Goal: Information Seeking & Learning: Learn about a topic

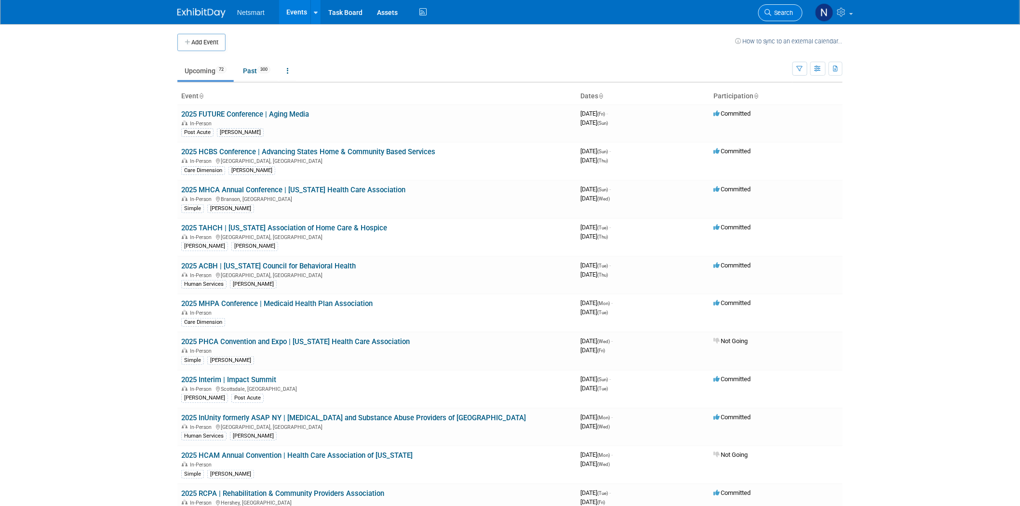
click at [787, 14] on span "Search" at bounding box center [782, 12] width 22 height 7
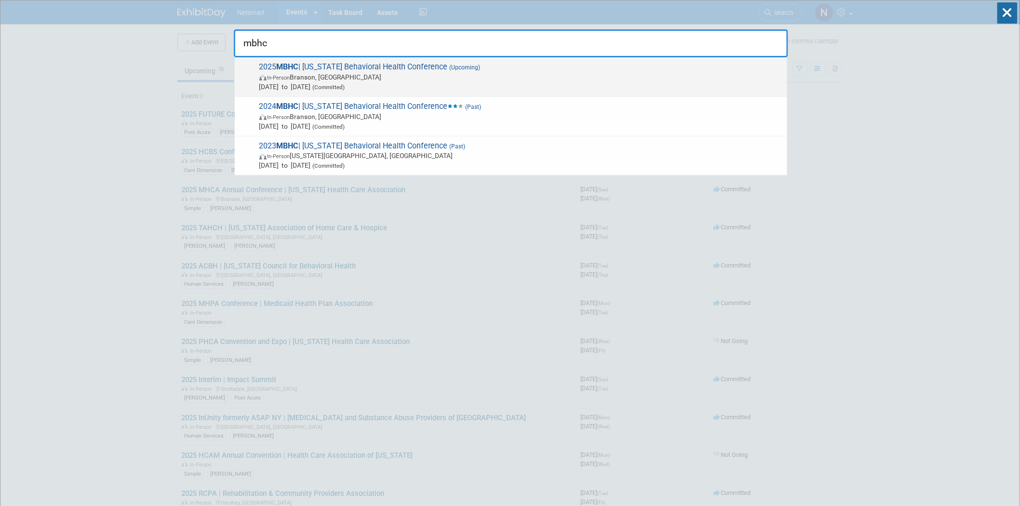
type input "mbhc"
click at [325, 71] on span "2025 MBHC | Missouri Behavioral Health Conference (Upcoming) In-Person Branson,…" at bounding box center [519, 76] width 526 height 29
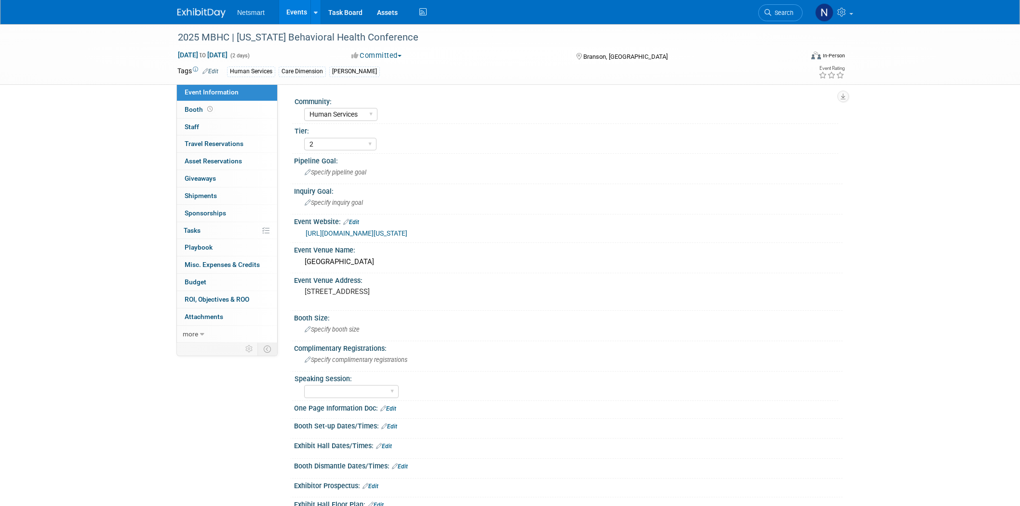
select select "Human Services"
select select "2"
click at [776, 15] on span "Search" at bounding box center [782, 12] width 22 height 7
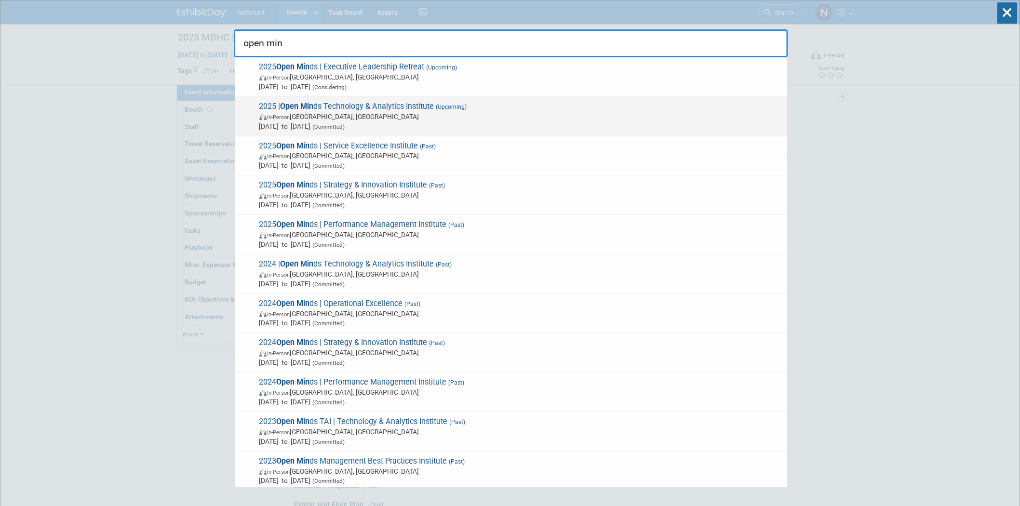
type input "open min"
drag, startPoint x: 304, startPoint y: 113, endPoint x: 420, endPoint y: 127, distance: 117.0
click at [420, 127] on span "2025 | Open Min ds Technology & Analytics Institute (Upcoming) In-Person Philad…" at bounding box center [519, 116] width 526 height 29
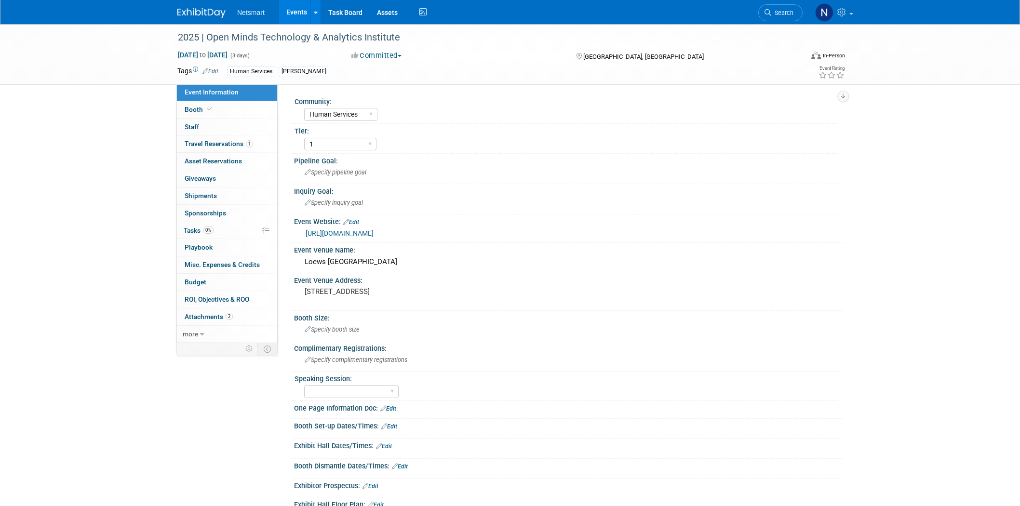
select select "Human Services"
select select "1"
click at [776, 8] on link "Search" at bounding box center [780, 12] width 44 height 17
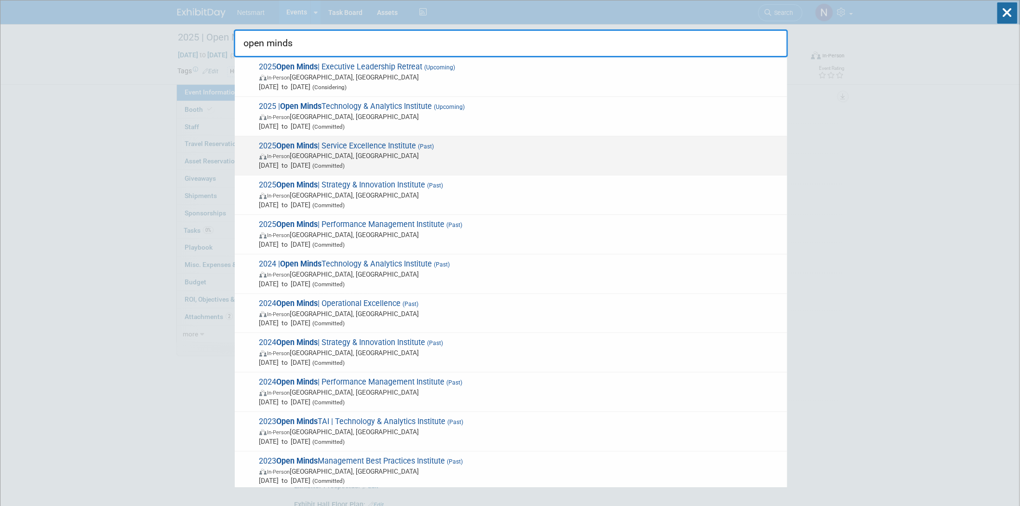
type input "open minds"
click at [320, 158] on span "In-Person Long Beach, CA" at bounding box center [520, 156] width 523 height 10
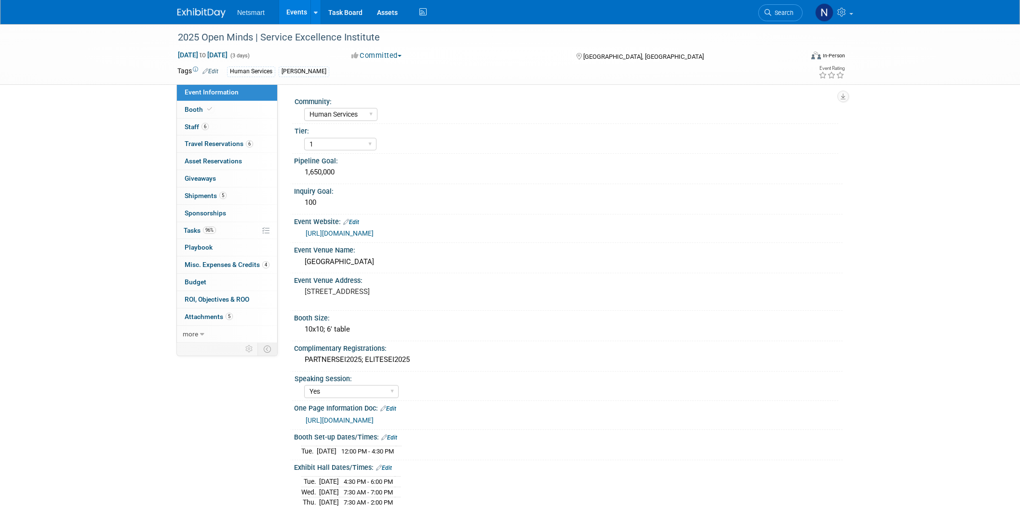
select select "Human Services"
select select "1"
select select "Yes"
click at [782, 16] on link "Search" at bounding box center [780, 12] width 44 height 17
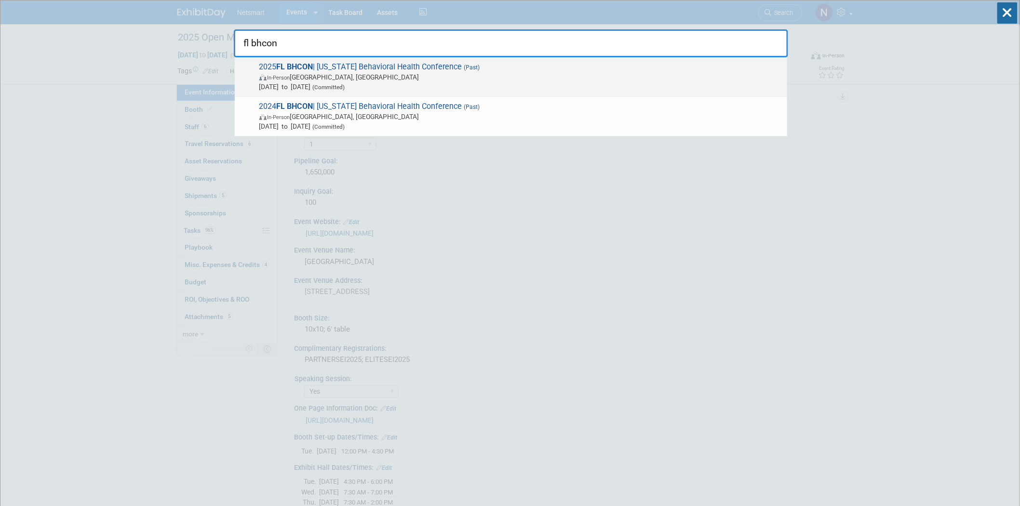
type input "fl bhcon"
click at [433, 64] on span "2025 FL BHCON | Florida Behavioral Health Conference (Past) In-Person Orlando, …" at bounding box center [519, 76] width 526 height 29
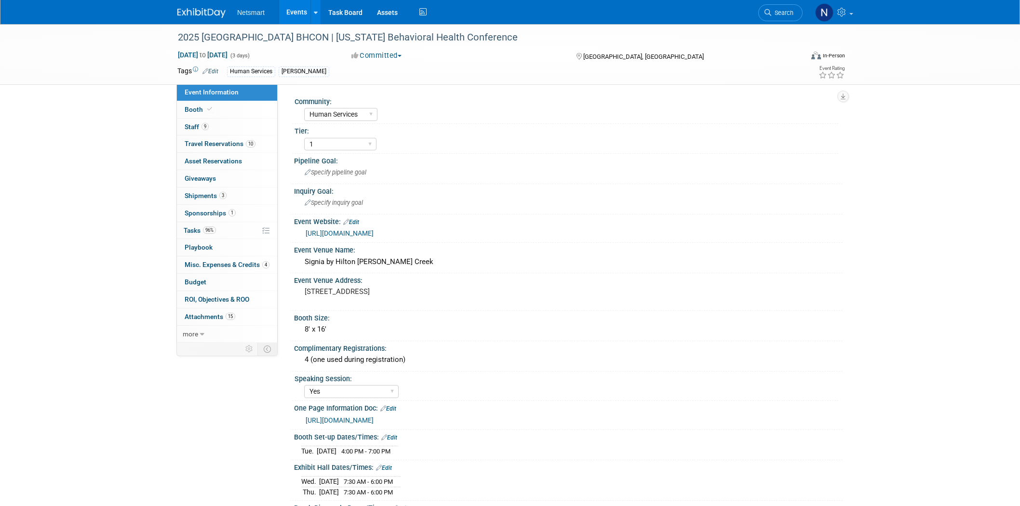
select select "Human Services"
select select "1"
select select "Yes"
click at [223, 199] on span "3" at bounding box center [222, 195] width 7 height 7
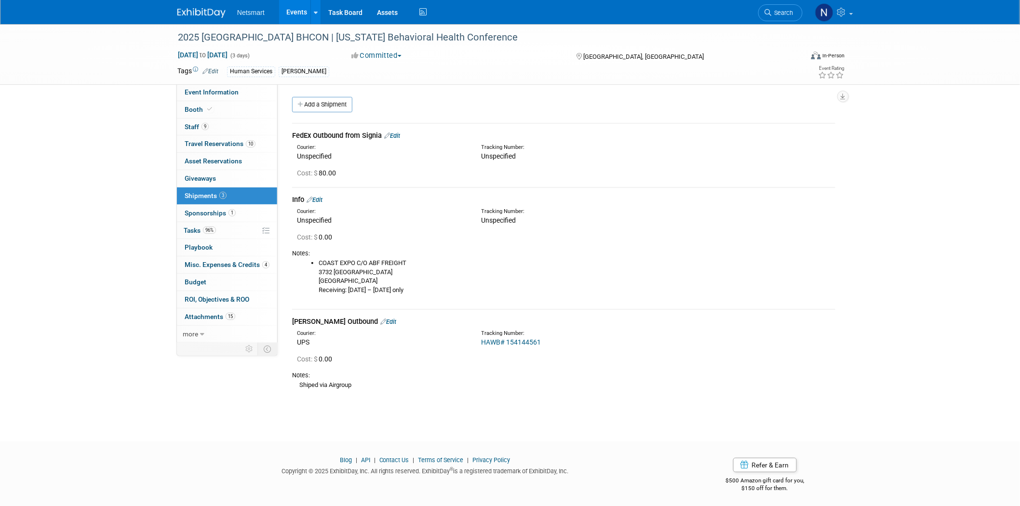
scroll to position [2, 0]
